Goal: Information Seeking & Learning: Learn about a topic

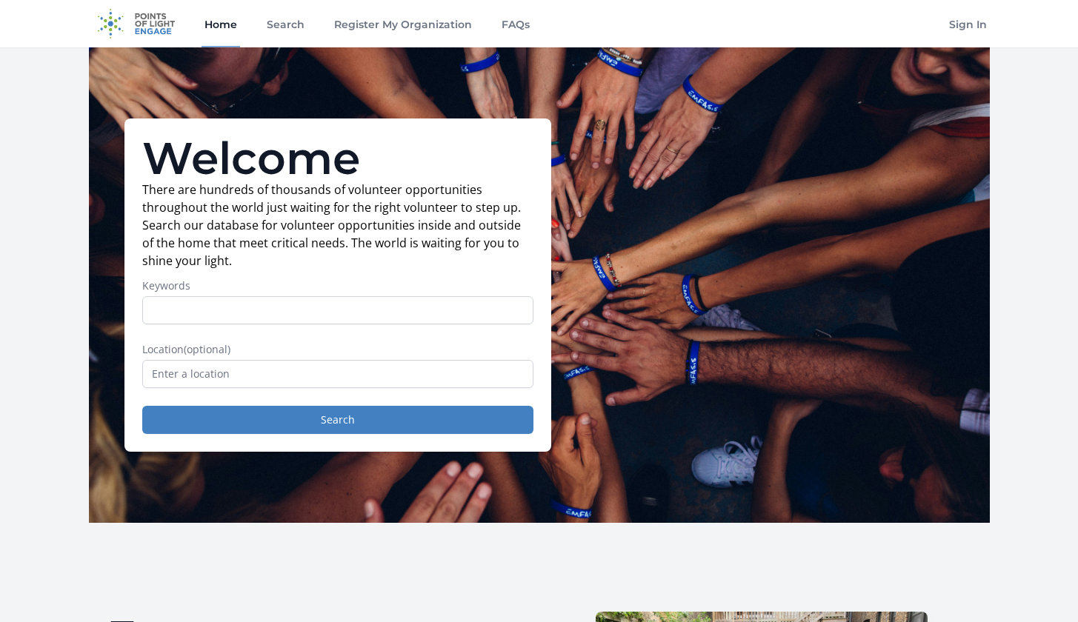
click at [485, 312] on input "Keywords" at bounding box center [337, 310] width 391 height 28
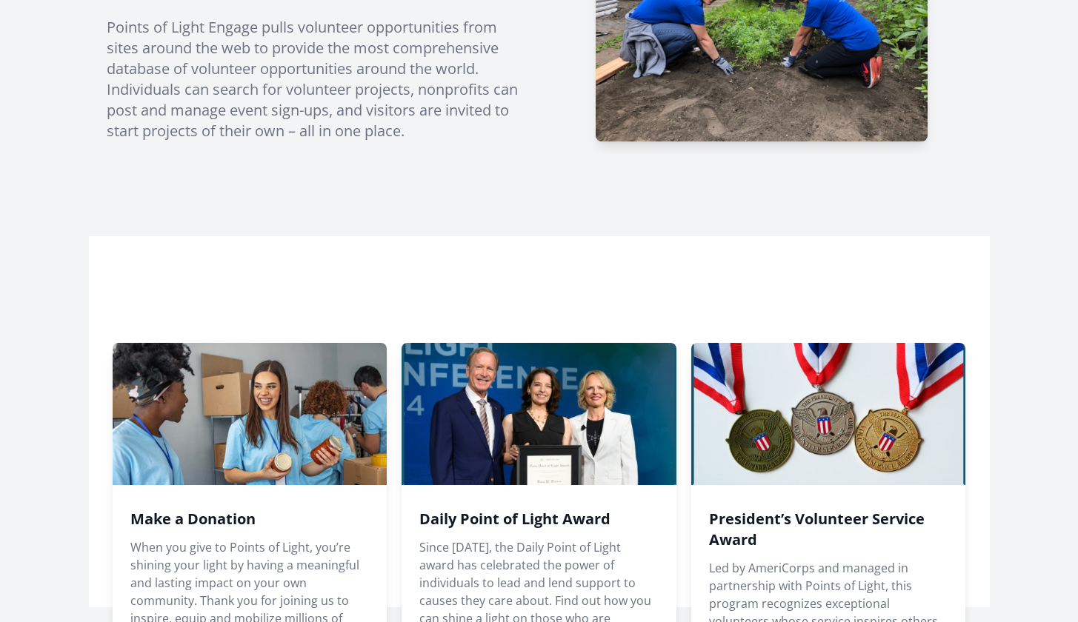
scroll to position [1096, 0]
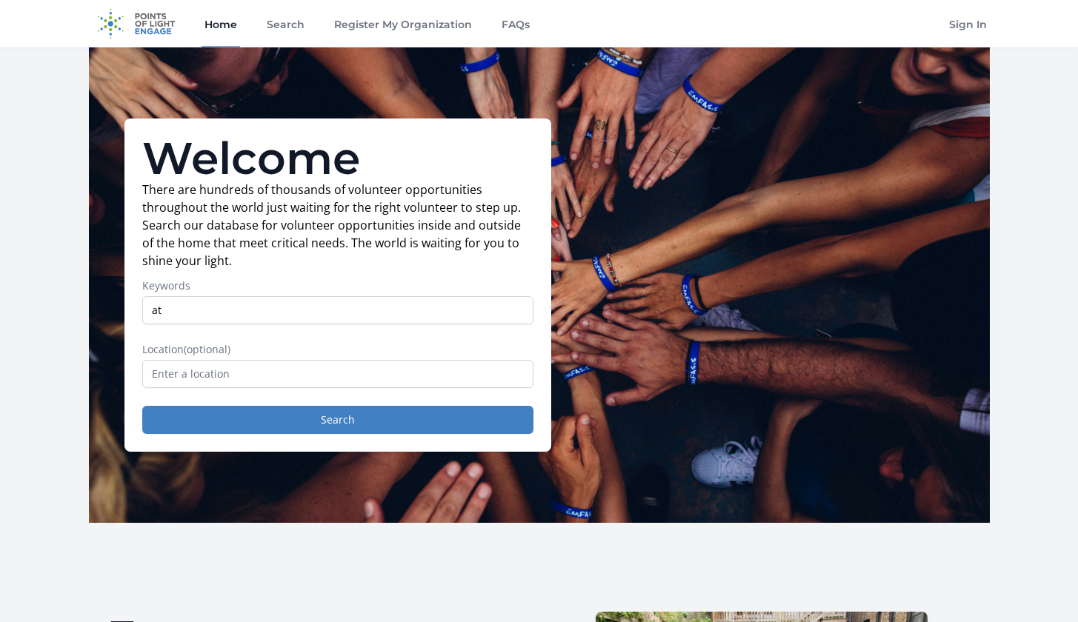
type input "a"
click at [337, 420] on button "Search" at bounding box center [337, 420] width 391 height 28
type input "o"
type input "at home"
click at [337, 420] on button "Search" at bounding box center [337, 420] width 391 height 28
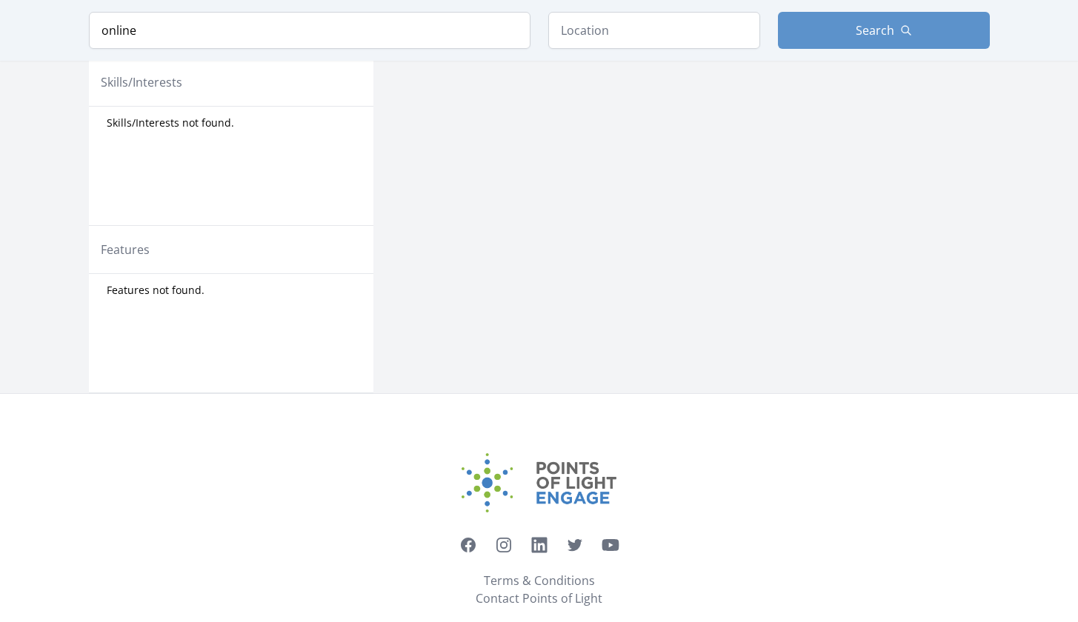
scroll to position [427, 0]
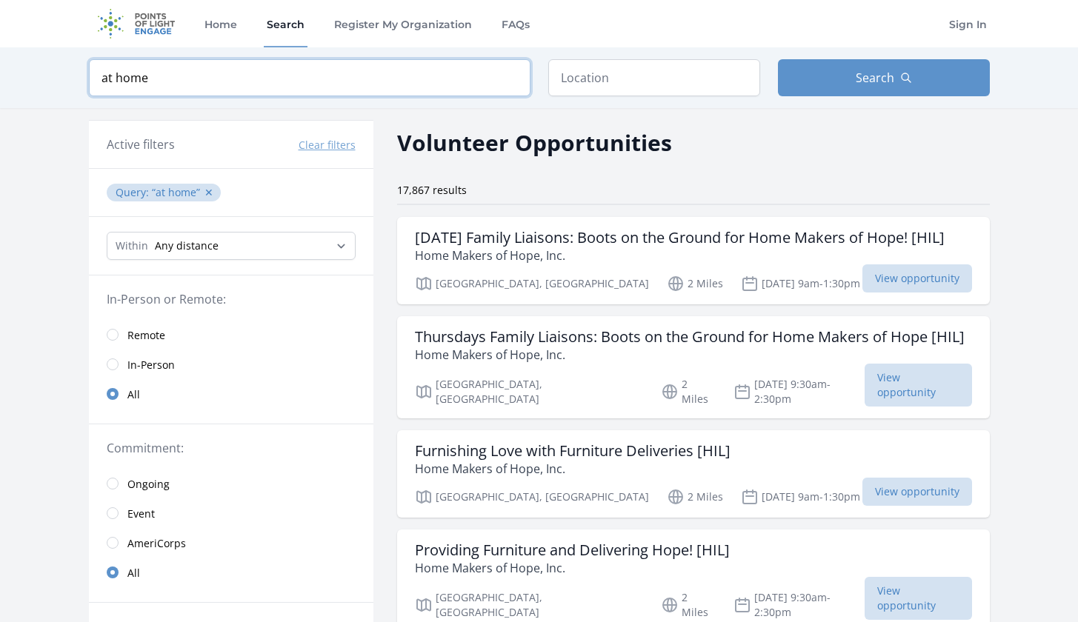
click at [511, 79] on input "at home" at bounding box center [310, 77] width 442 height 37
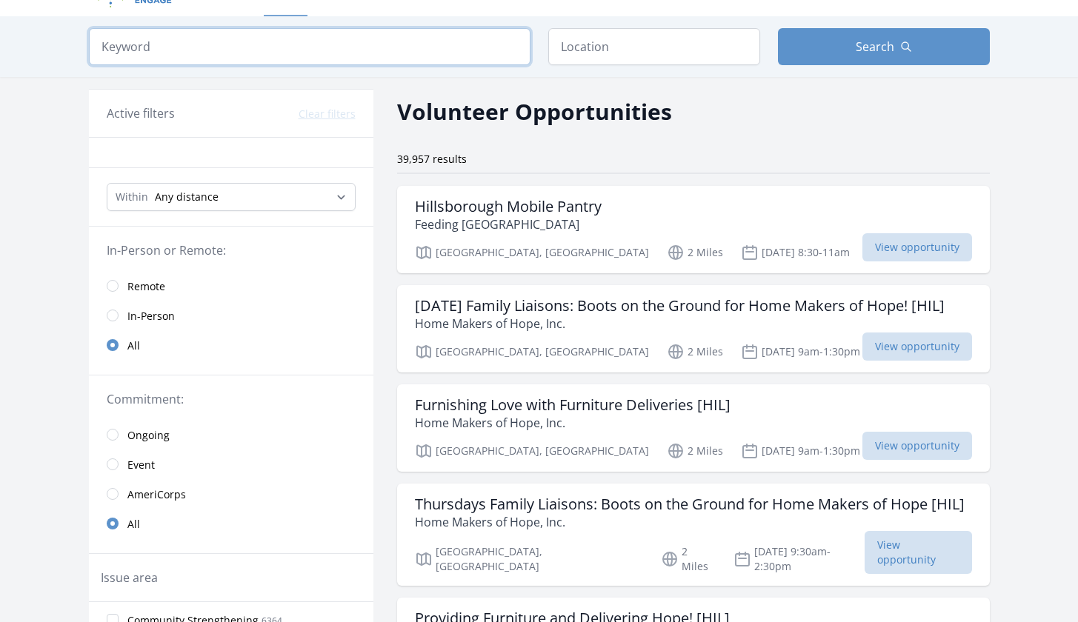
scroll to position [33, 0]
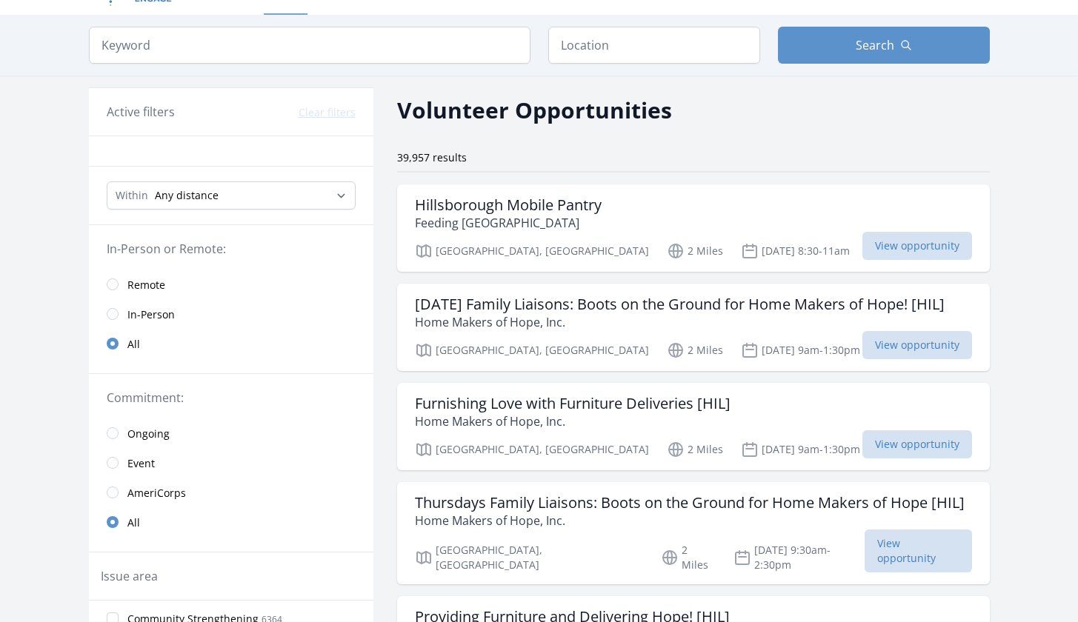
click at [118, 281] on link "Remote" at bounding box center [231, 285] width 284 height 30
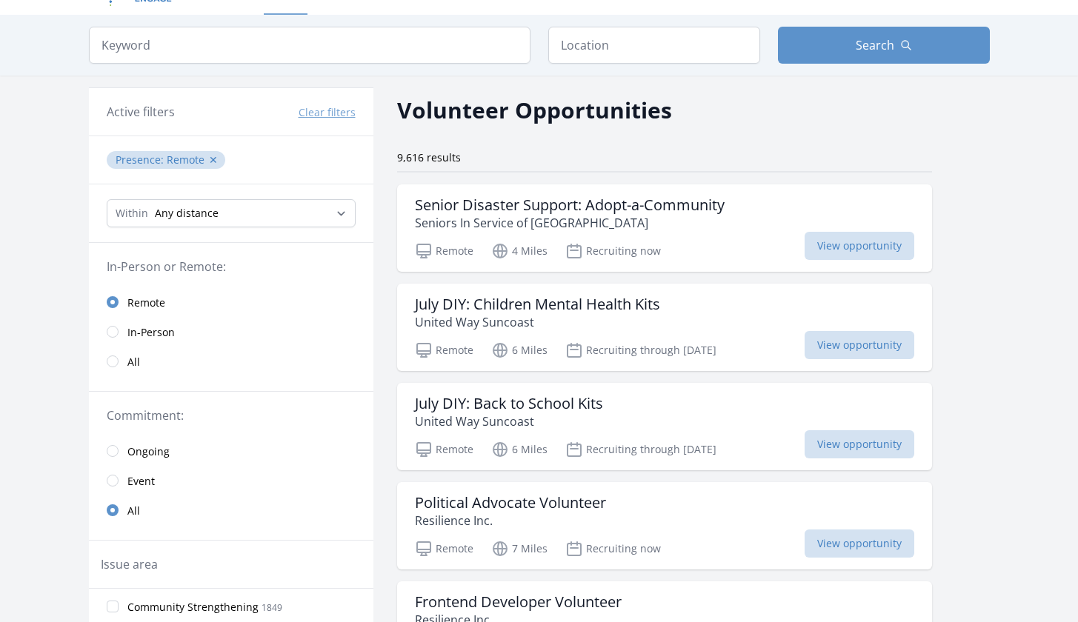
click at [110, 302] on input "radio" at bounding box center [113, 302] width 12 height 12
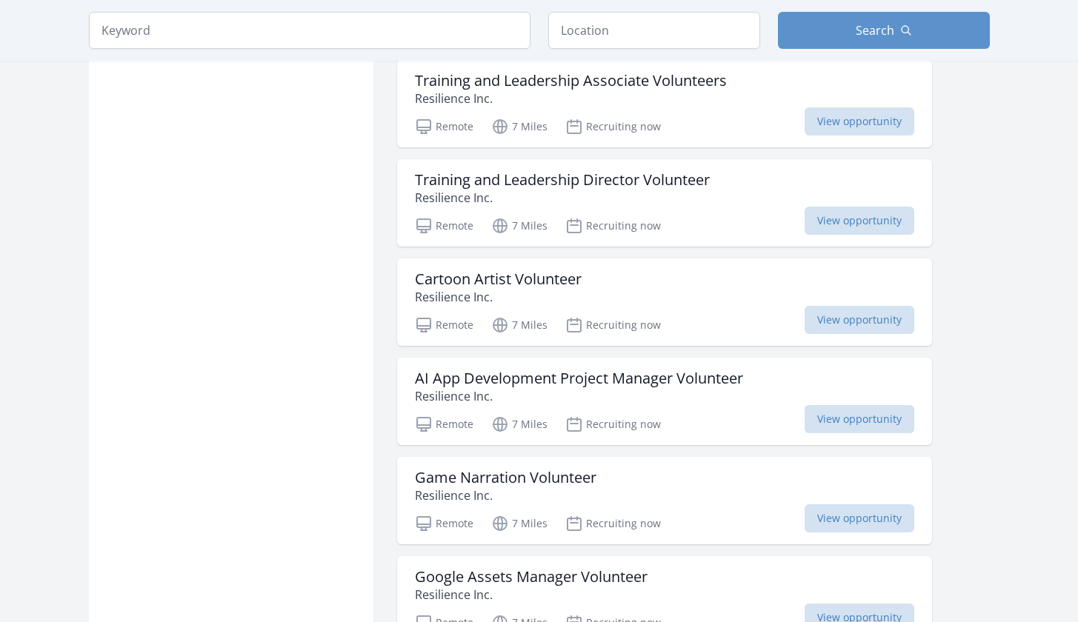
scroll to position [1509, 0]
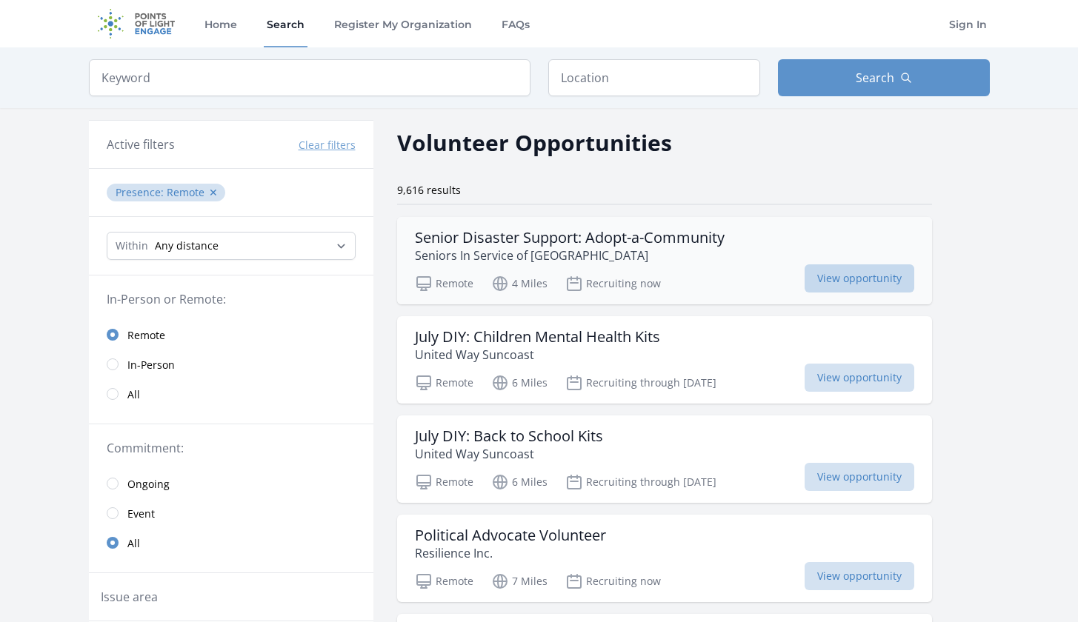
click at [843, 276] on span "View opportunity" at bounding box center [860, 278] width 110 height 28
